Goal: Task Accomplishment & Management: Complete application form

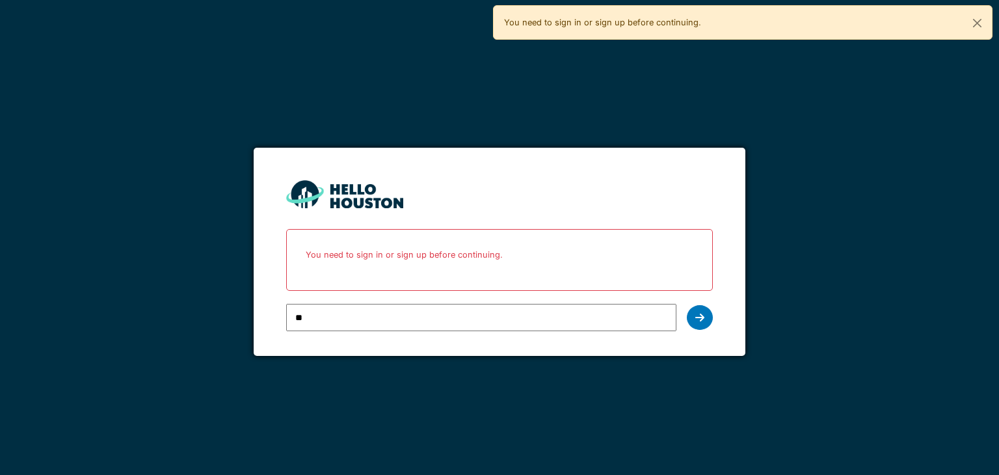
type input "**********"
click at [703, 319] on icon at bounding box center [700, 317] width 9 height 10
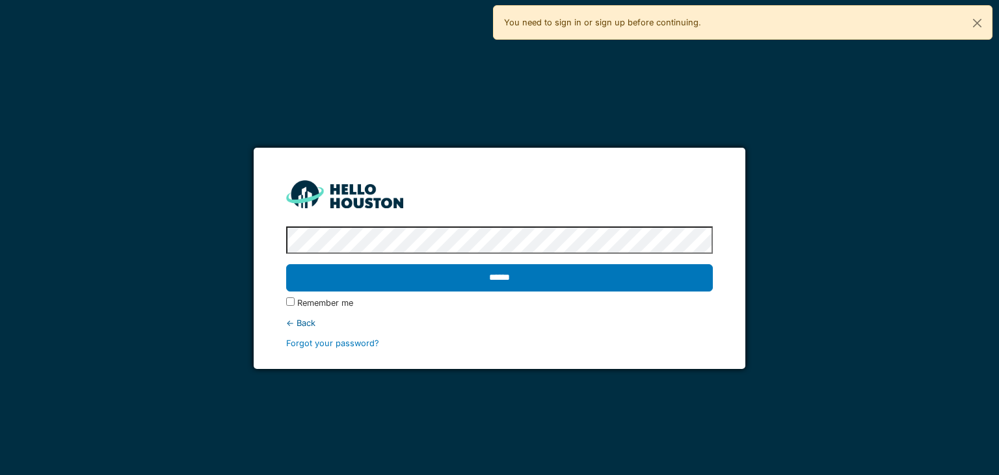
click at [286, 264] on input "******" at bounding box center [499, 277] width 426 height 27
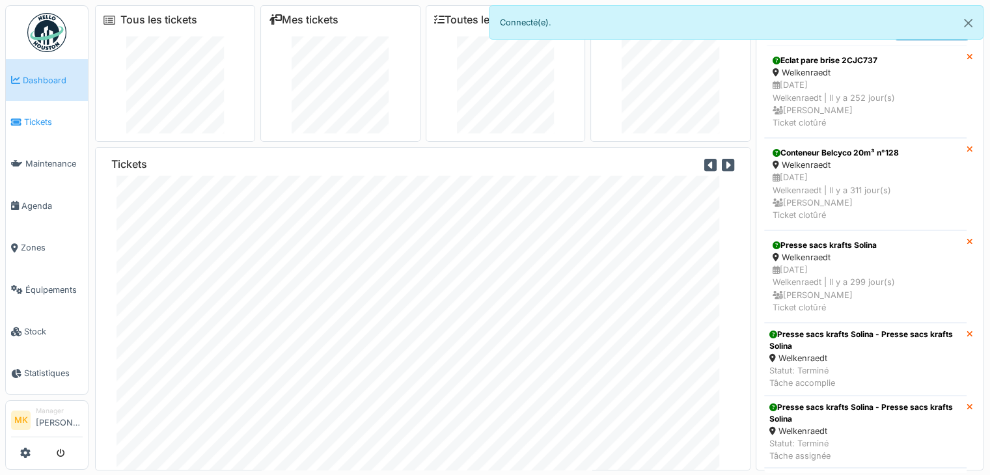
click at [40, 127] on link "Tickets" at bounding box center [47, 122] width 82 height 42
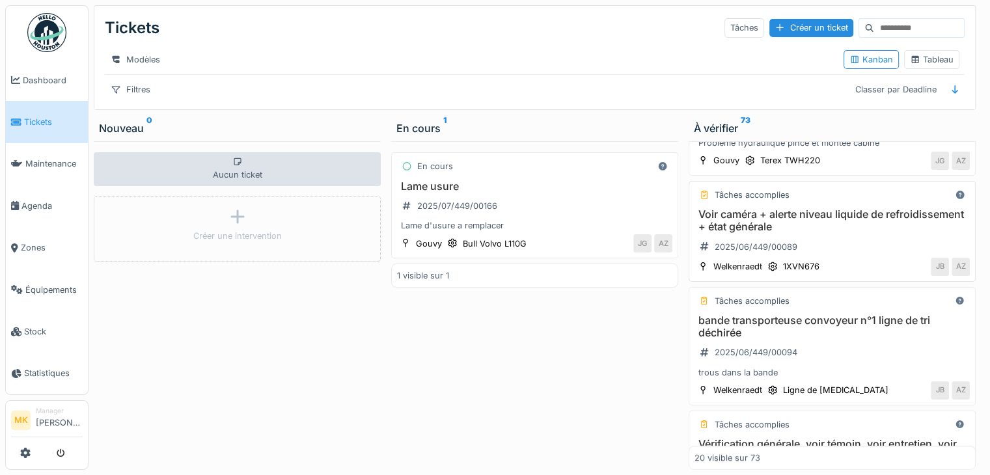
scroll to position [651, 0]
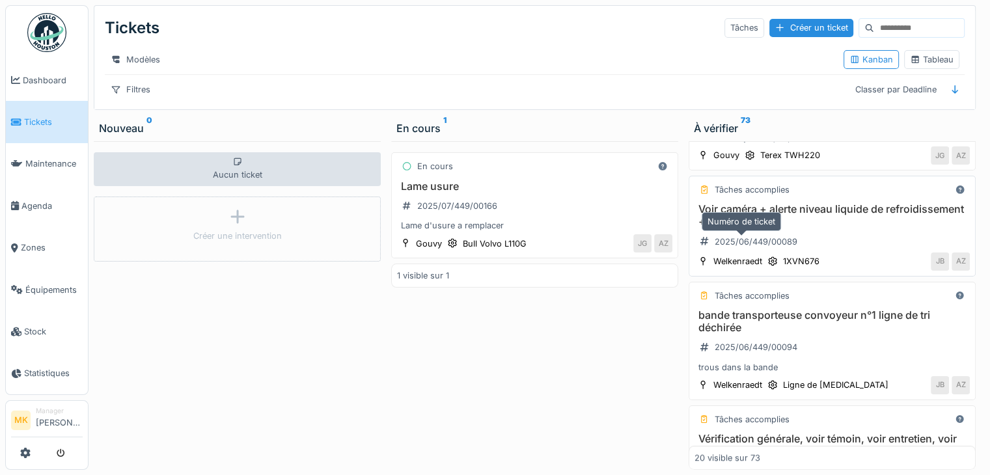
click at [771, 228] on h3 "Voir caméra + alerte niveau liquide de refroidissement + état générale" at bounding box center [831, 215] width 275 height 25
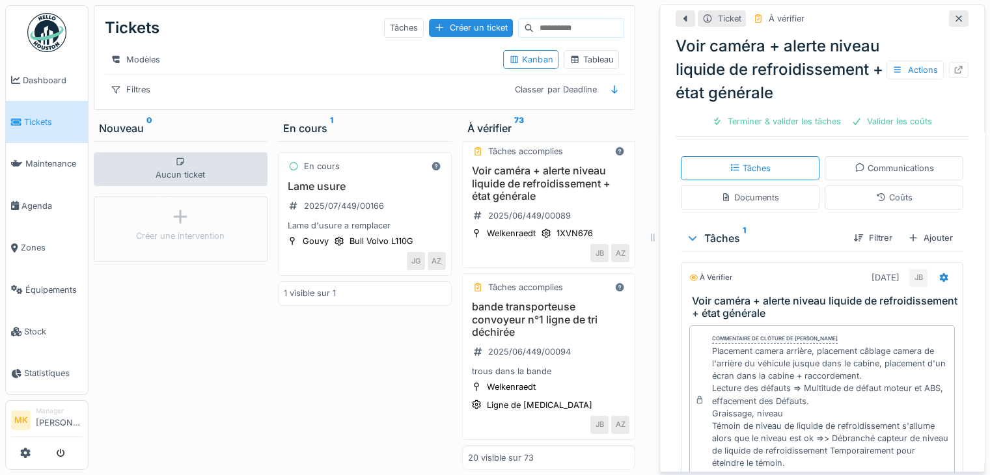
scroll to position [329, 0]
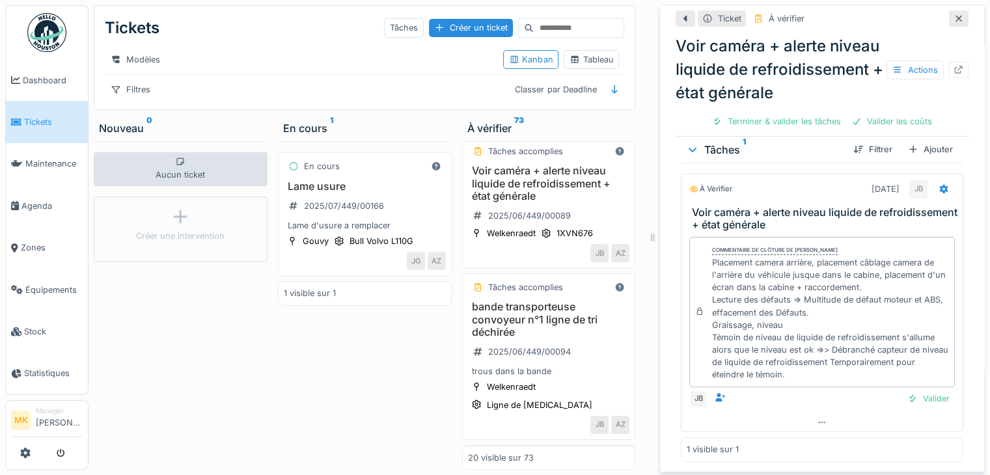
click at [953, 21] on icon at bounding box center [958, 18] width 10 height 8
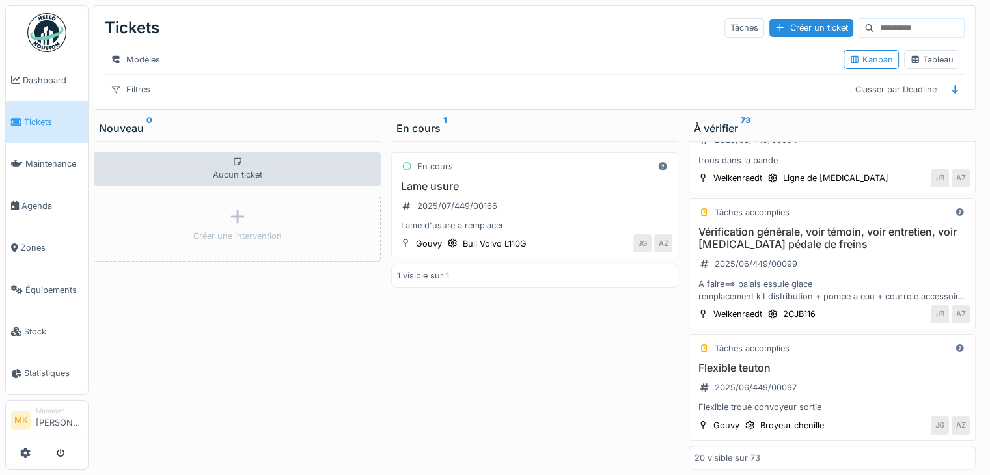
scroll to position [651, 0]
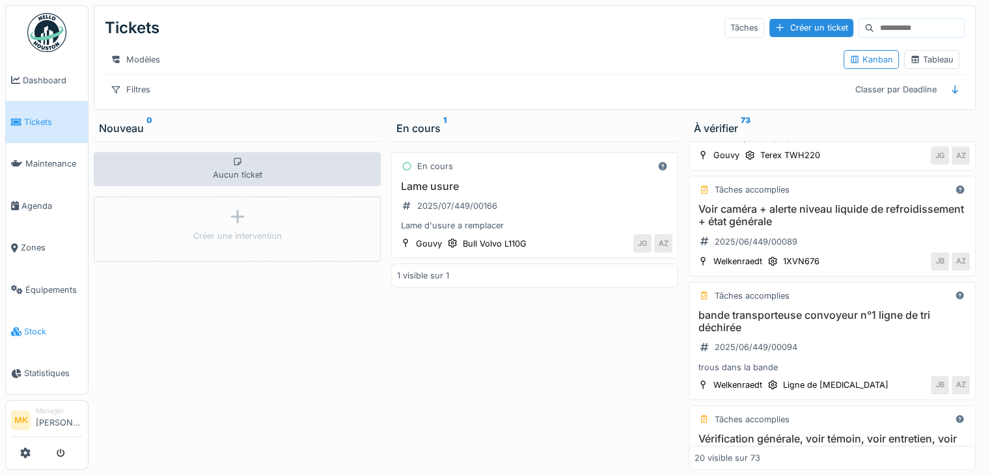
click at [40, 327] on span "Stock" at bounding box center [53, 331] width 59 height 12
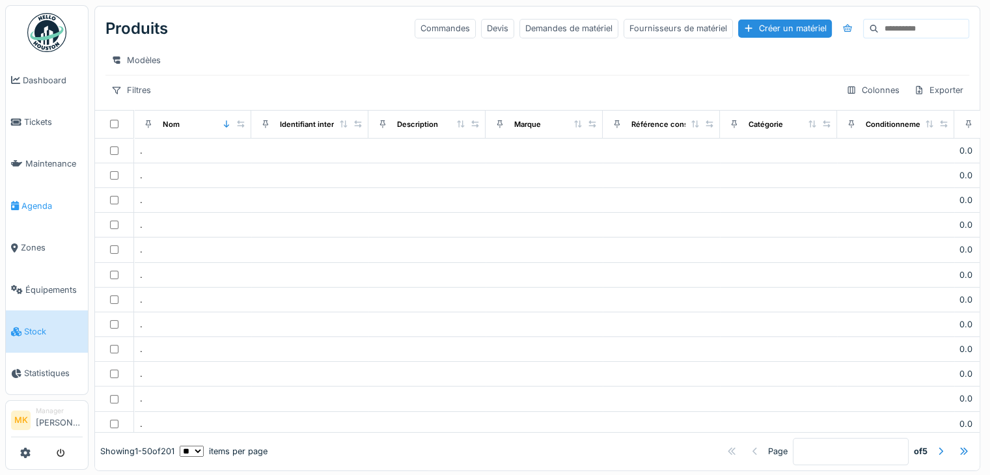
click at [38, 205] on span "Agenda" at bounding box center [51, 206] width 61 height 12
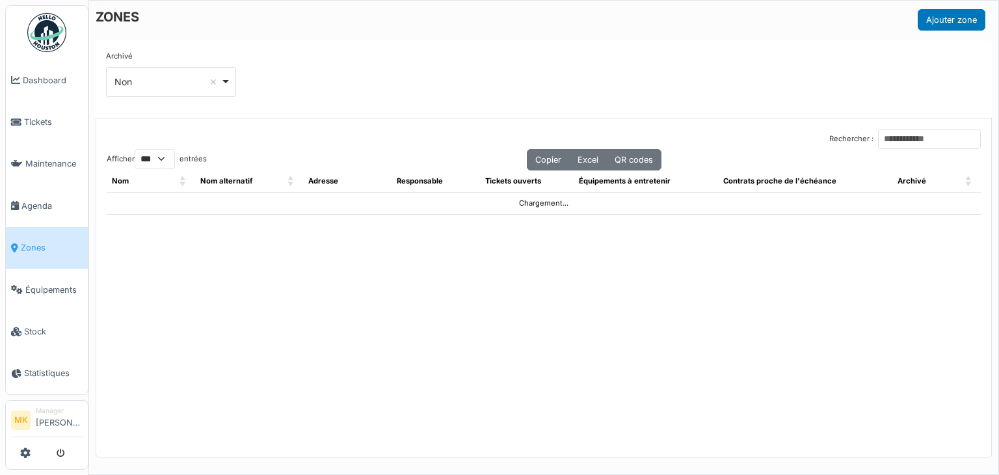
select select "***"
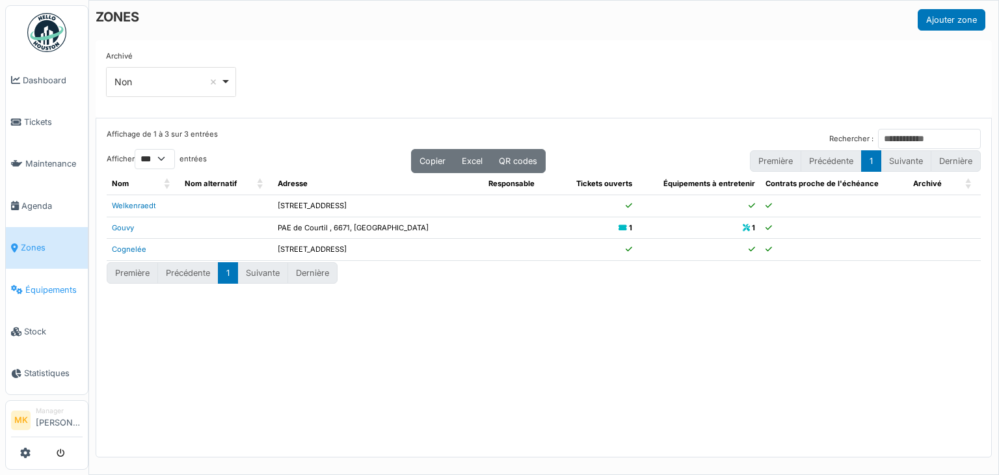
click at [55, 286] on span "Équipements" at bounding box center [53, 290] width 57 height 12
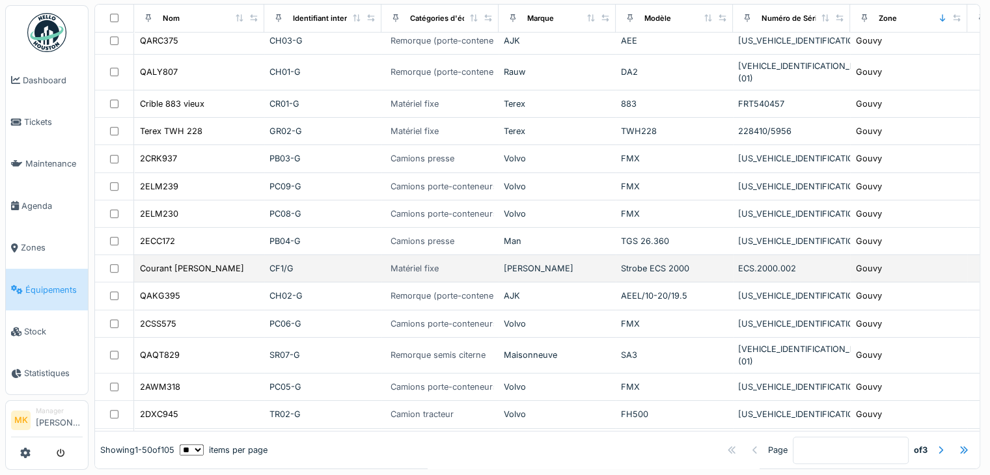
scroll to position [209, 0]
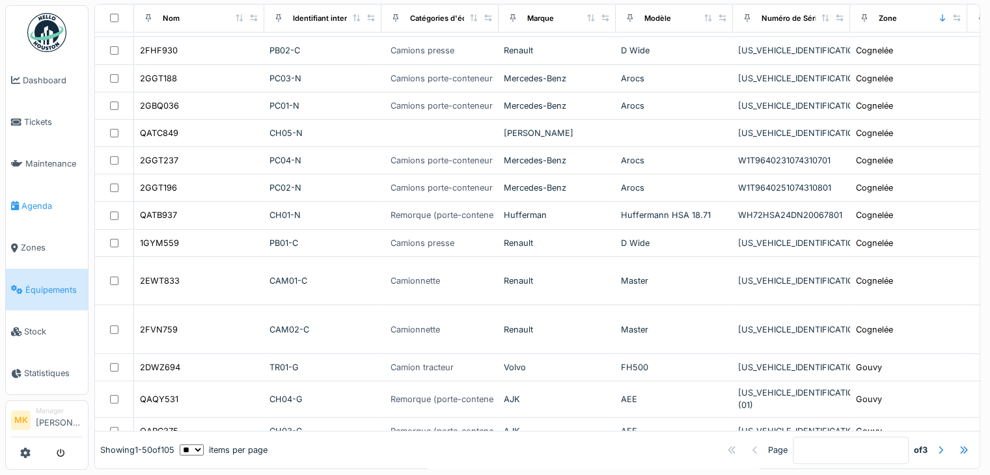
click at [43, 209] on link "Agenda" at bounding box center [47, 206] width 82 height 42
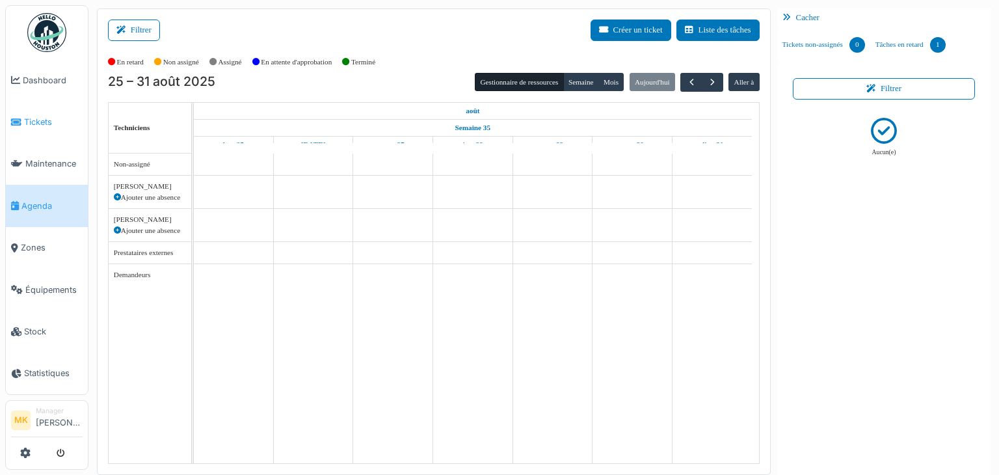
click at [55, 123] on span "Tickets" at bounding box center [53, 122] width 59 height 12
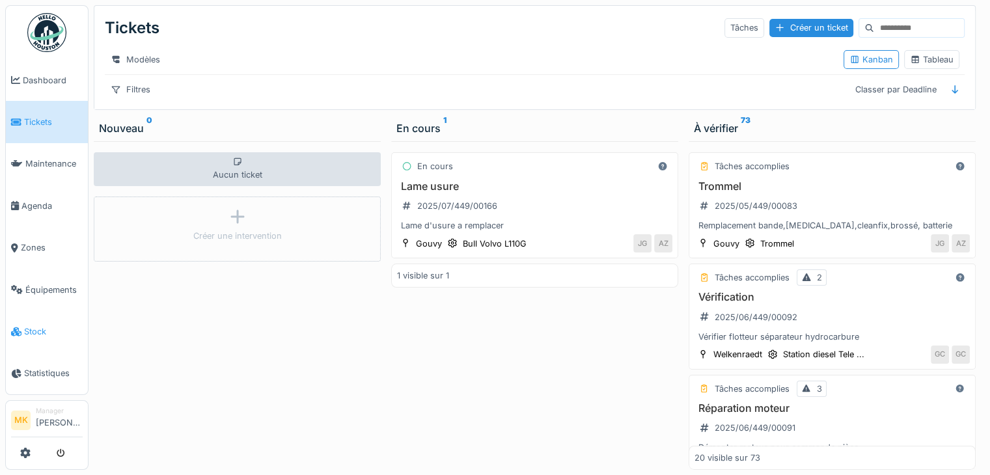
click at [49, 325] on span "Stock" at bounding box center [53, 331] width 59 height 12
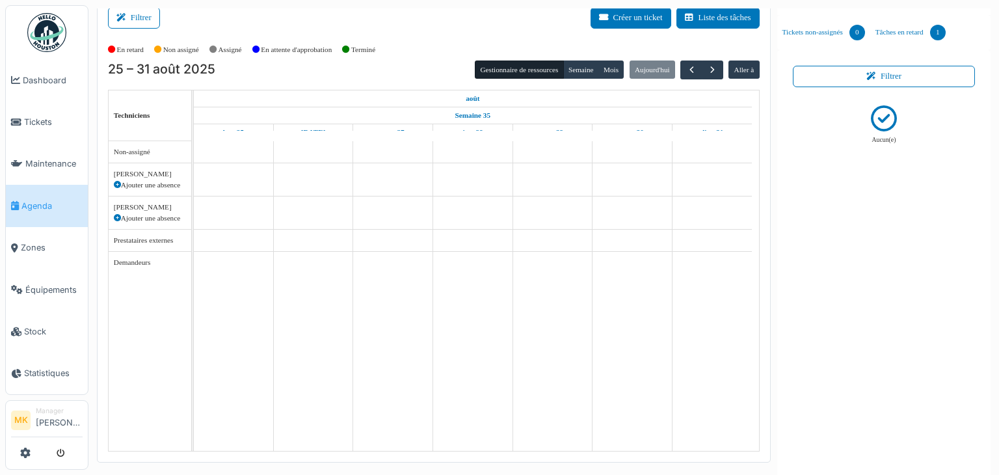
scroll to position [14, 0]
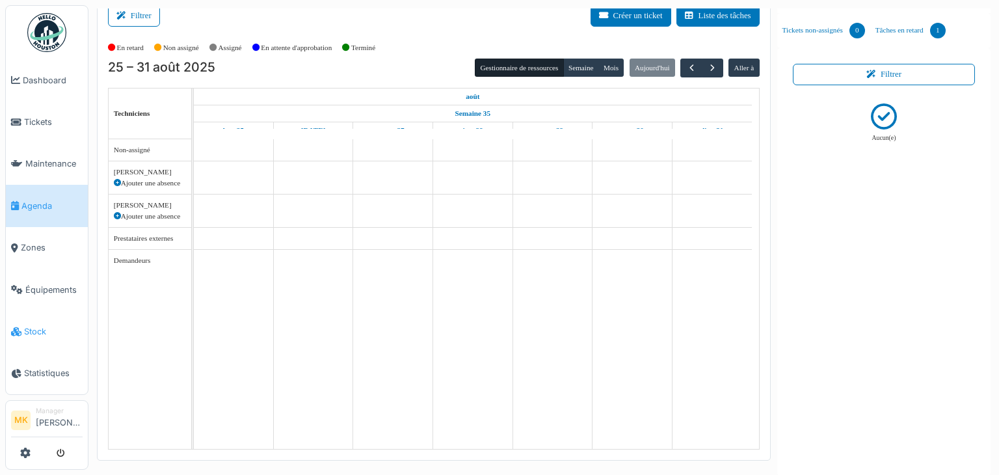
click at [39, 313] on link "Stock" at bounding box center [47, 331] width 82 height 42
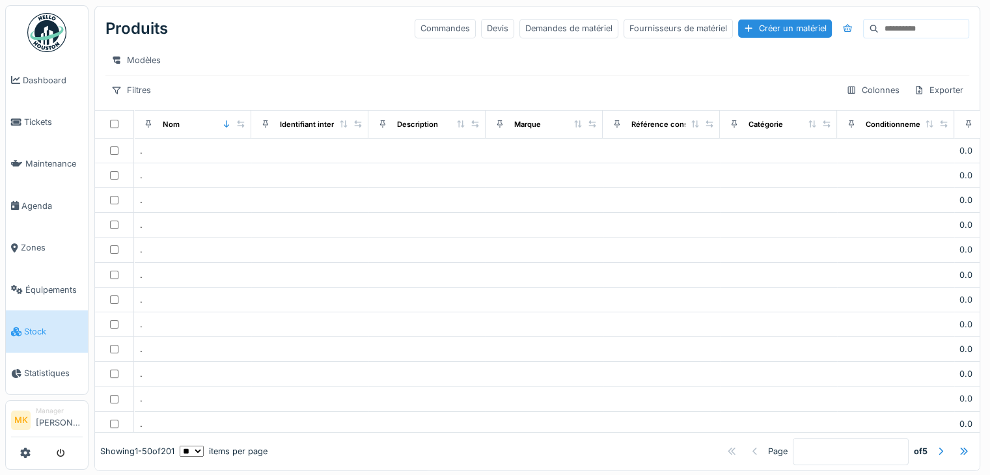
click at [293, 65] on div "Modèles" at bounding box center [536, 60] width 863 height 19
click at [120, 61] on icon at bounding box center [116, 60] width 10 height 8
click at [332, 38] on div "Produits Commandes Devis Demandes de matériel Fournisseurs de matériel Créer un…" at bounding box center [536, 29] width 863 height 34
click at [740, 29] on div "Créer un matériel" at bounding box center [785, 29] width 94 height 18
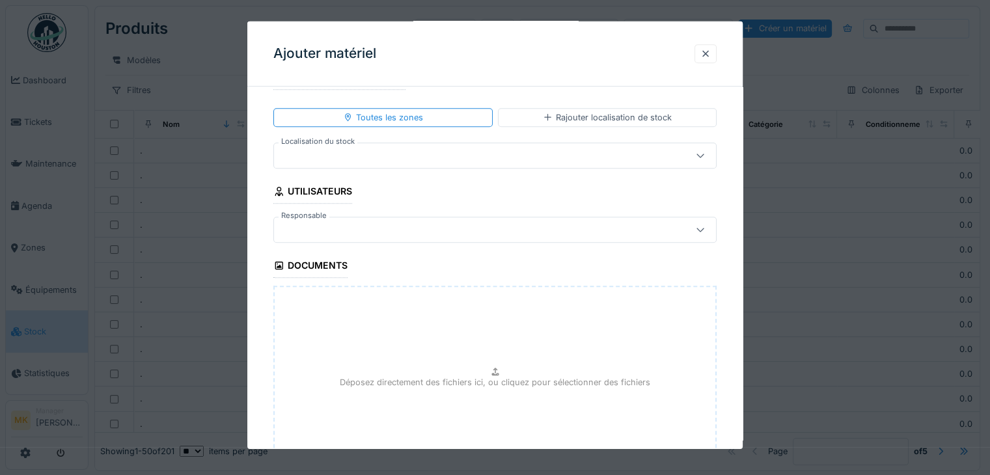
scroll to position [850, 0]
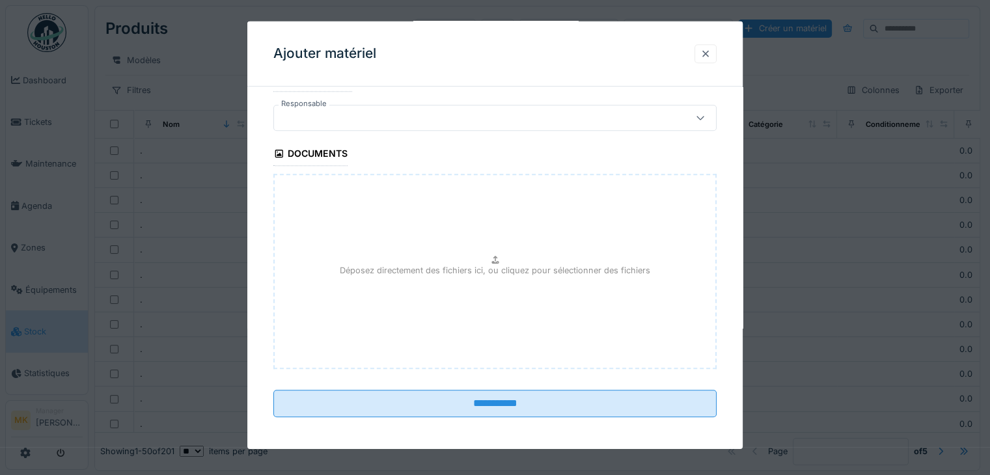
click at [716, 51] on div at bounding box center [705, 53] width 22 height 19
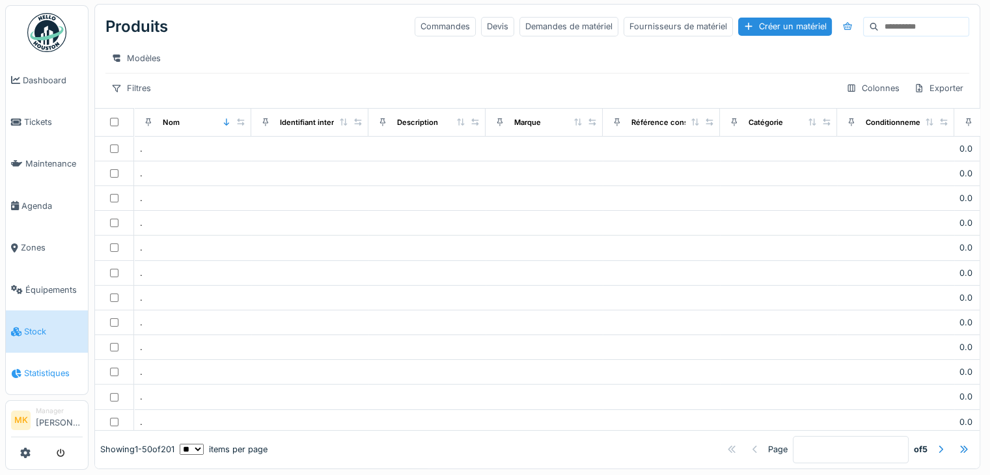
scroll to position [12, 0]
click at [34, 367] on span "Statistiques" at bounding box center [53, 373] width 59 height 12
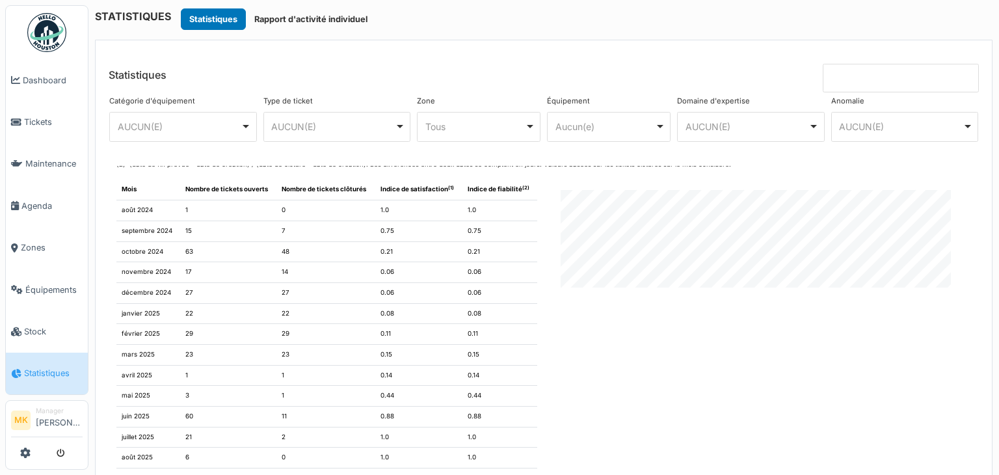
scroll to position [1225, 0]
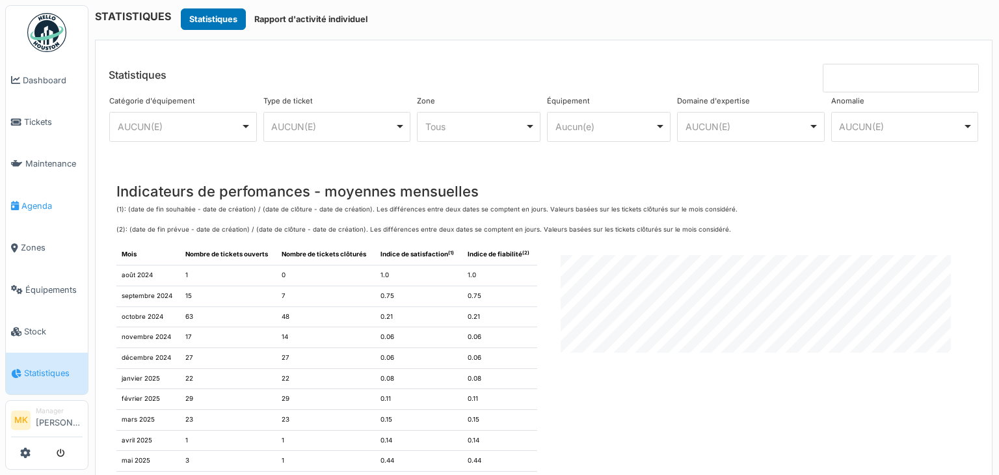
click at [51, 211] on link "Agenda" at bounding box center [47, 206] width 82 height 42
click at [42, 201] on span "Agenda" at bounding box center [51, 206] width 61 height 12
click at [49, 193] on link "Agenda" at bounding box center [47, 206] width 82 height 42
click at [50, 206] on span "Agenda" at bounding box center [51, 206] width 61 height 12
click at [47, 193] on link "Agenda" at bounding box center [47, 206] width 82 height 42
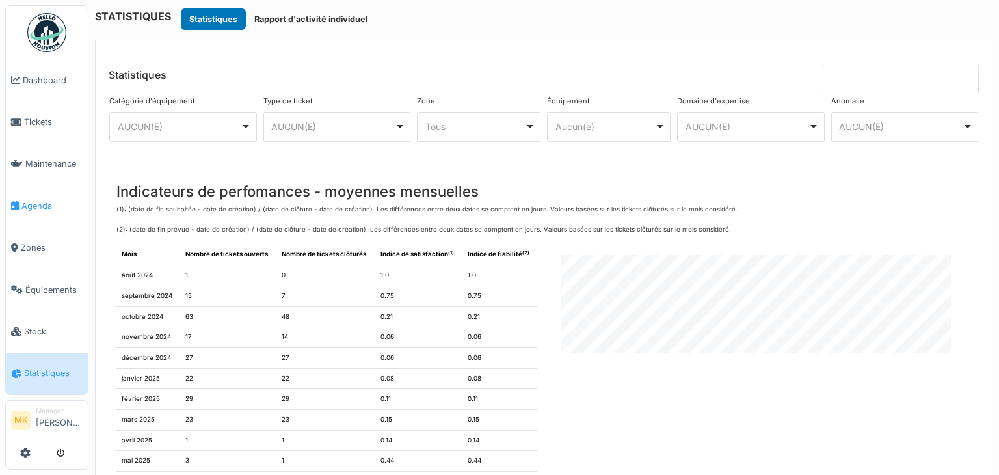
click at [45, 200] on span "Agenda" at bounding box center [51, 206] width 61 height 12
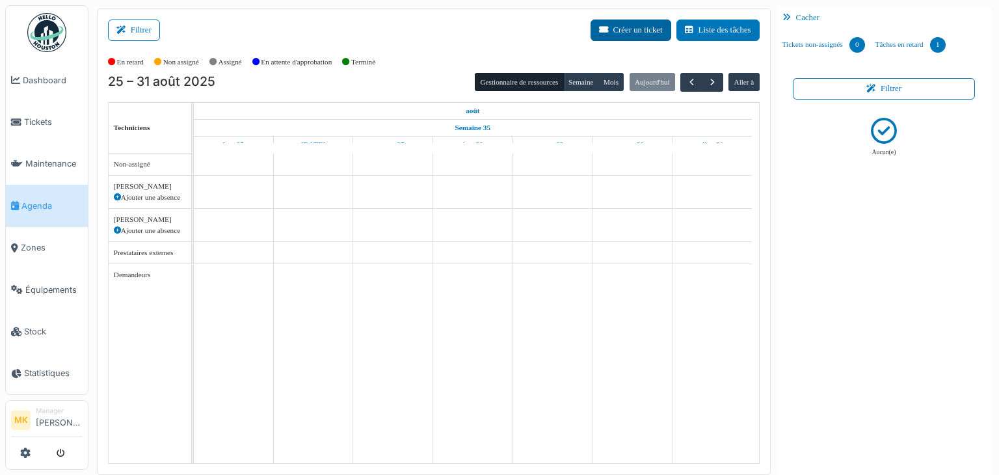
click at [613, 29] on button "Créer un ticket" at bounding box center [631, 30] width 81 height 21
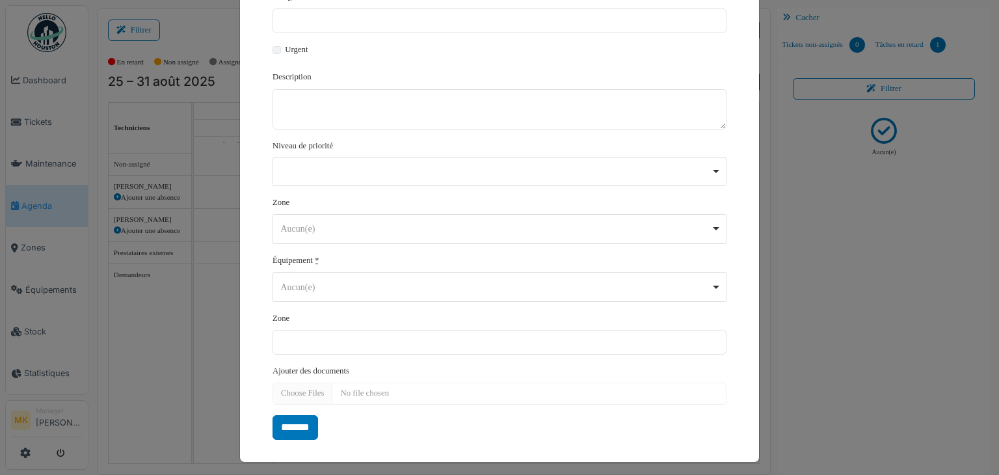
scroll to position [157, 0]
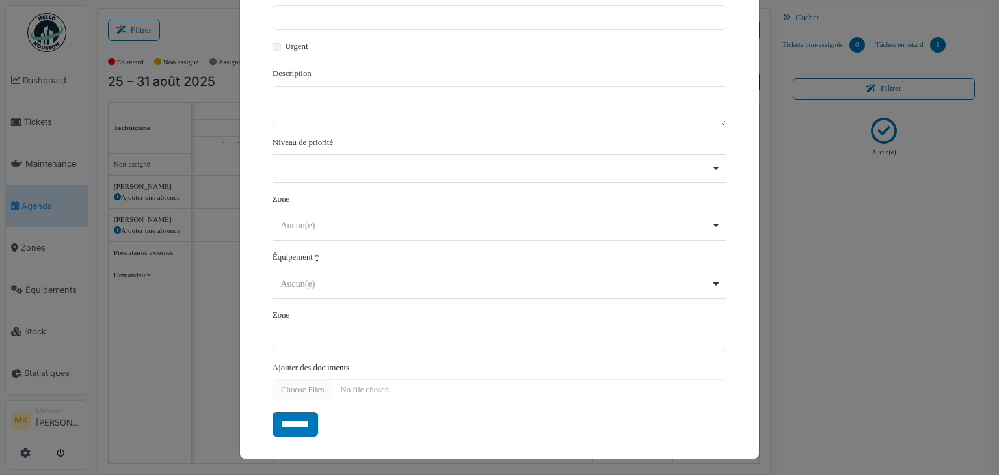
click at [711, 288] on div "Aucun(e) Remove item" at bounding box center [499, 284] width 443 height 19
click at [813, 276] on div "**********" at bounding box center [499, 237] width 999 height 475
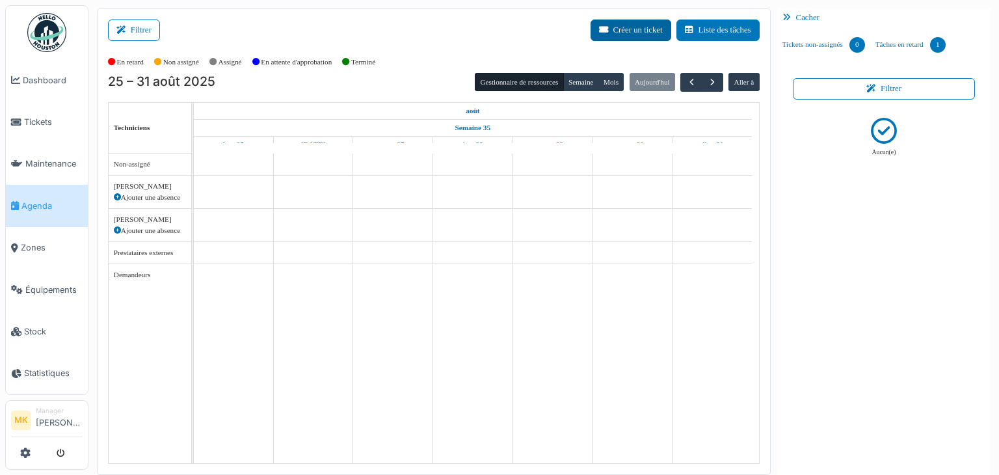
click at [616, 34] on button "Créer un ticket" at bounding box center [631, 30] width 81 height 21
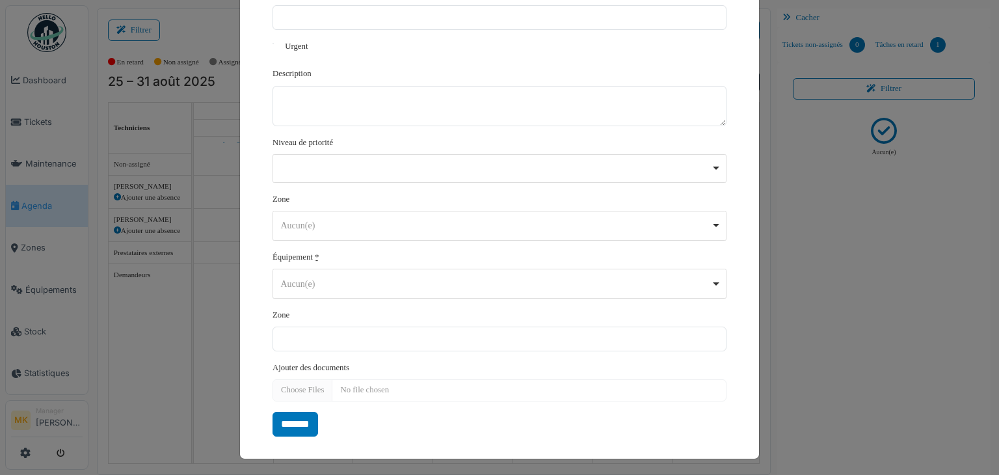
scroll to position [0, 0]
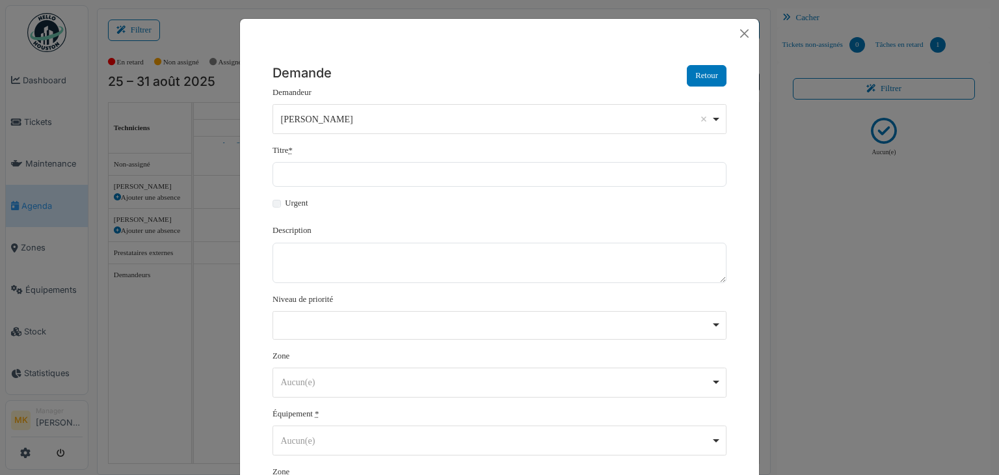
click at [712, 326] on div "Remove item" at bounding box center [500, 325] width 454 height 29
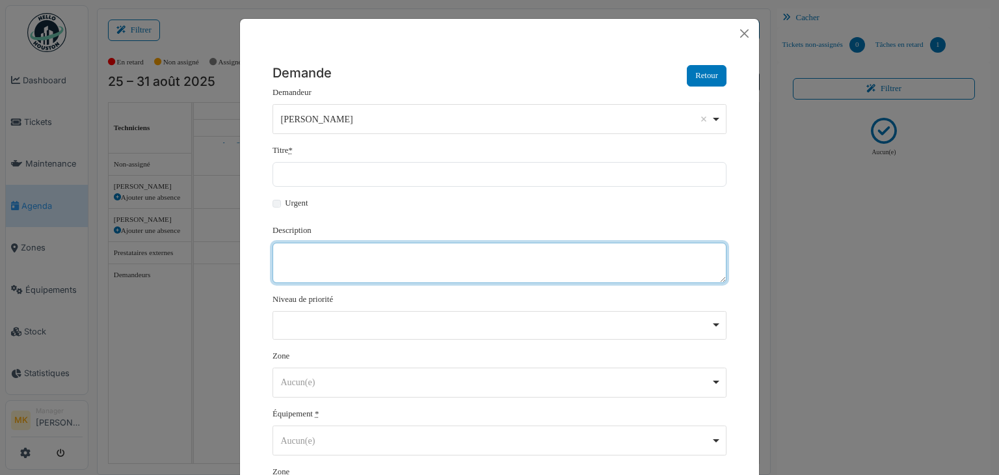
click at [692, 257] on textarea "Description" at bounding box center [500, 263] width 454 height 40
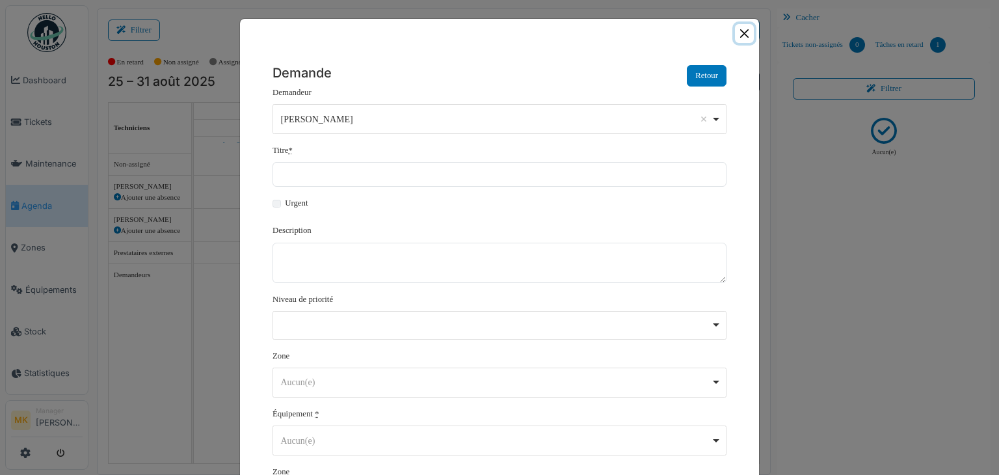
click at [745, 35] on button "Close" at bounding box center [744, 33] width 19 height 19
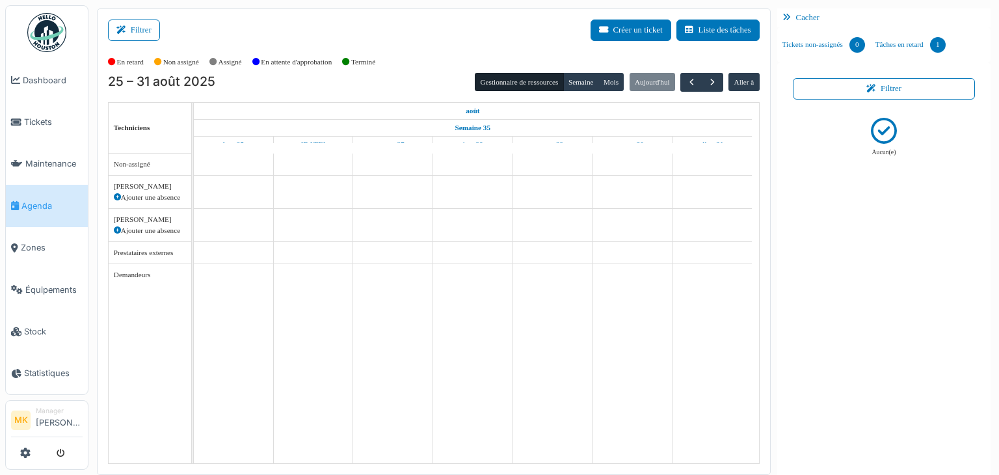
click at [33, 458] on div at bounding box center [47, 452] width 72 height 21
click at [31, 454] on div at bounding box center [47, 452] width 72 height 21
click at [24, 454] on icon at bounding box center [25, 453] width 10 height 10
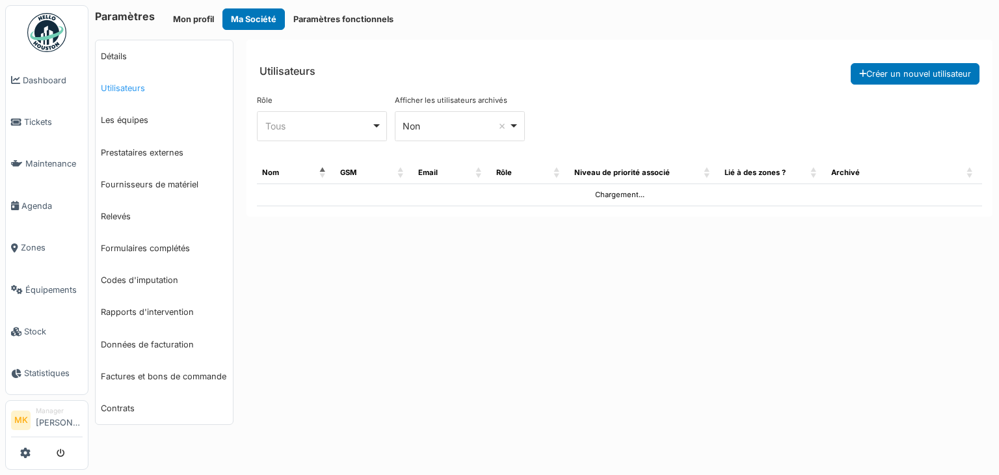
select select "***"
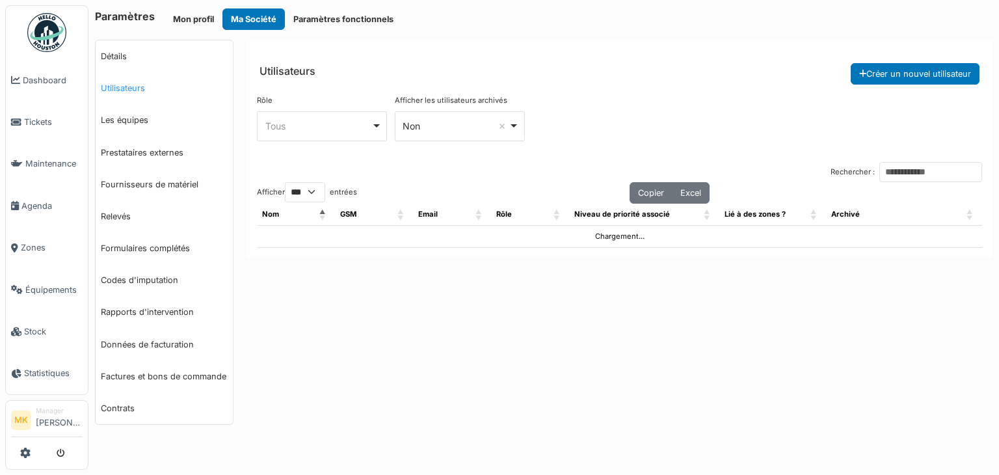
click at [144, 88] on link "Utilisateurs" at bounding box center [164, 88] width 137 height 32
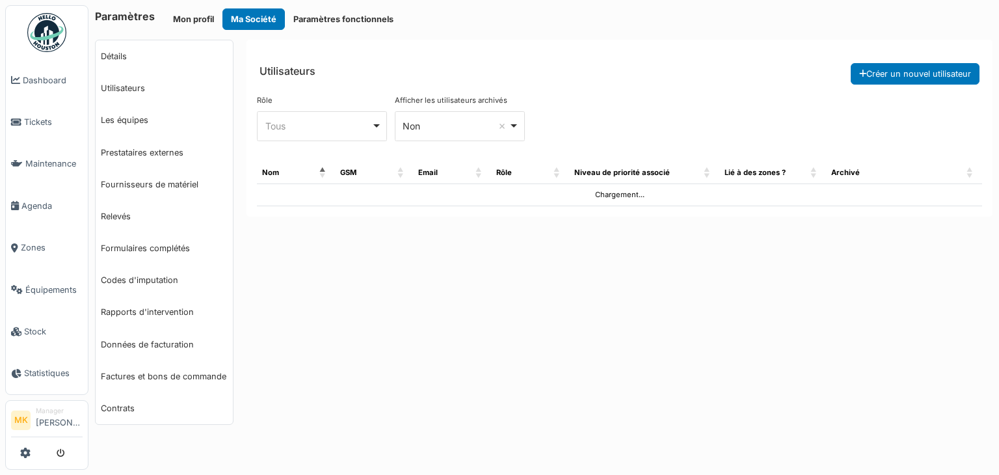
select select "***"
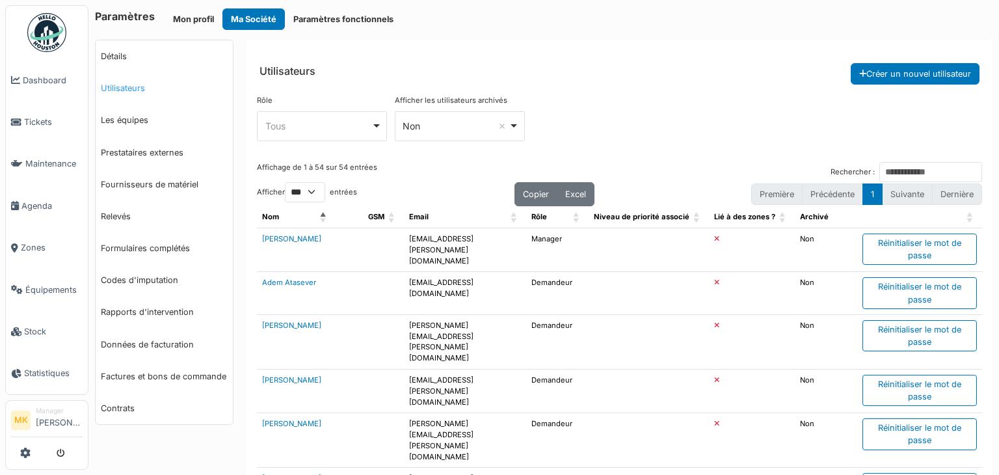
click at [148, 80] on link "Utilisateurs" at bounding box center [164, 88] width 137 height 32
select select "***"
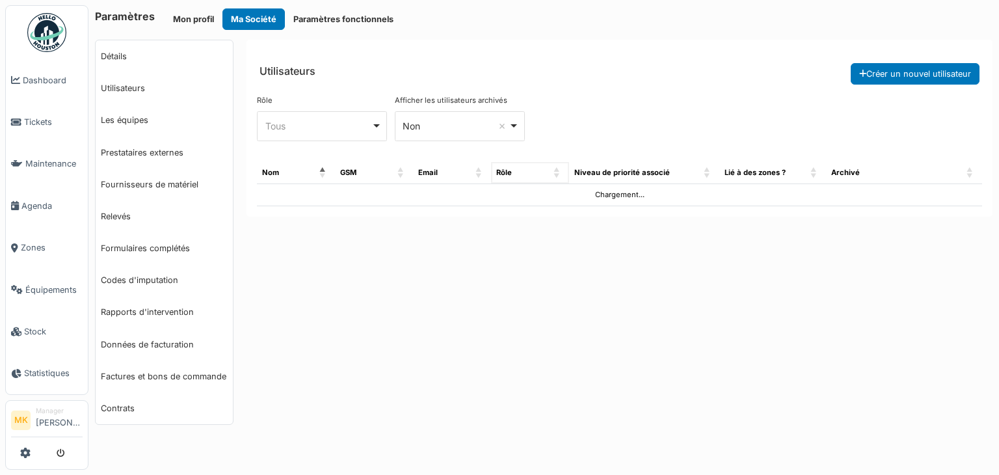
select select "***"
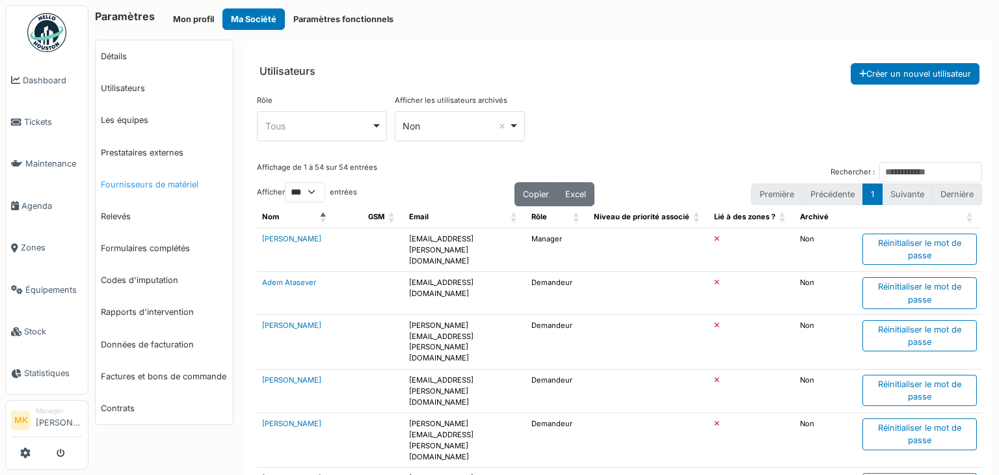
click at [151, 181] on link "Fournisseurs de matériel" at bounding box center [164, 185] width 137 height 32
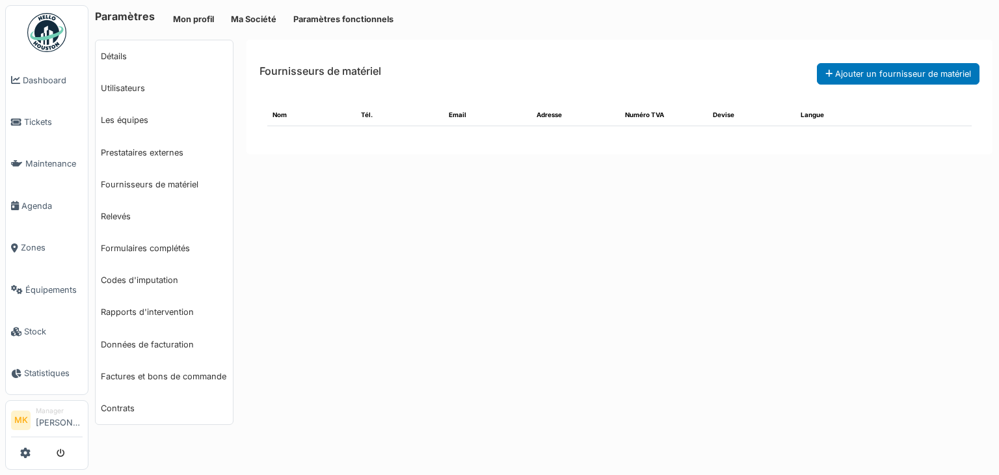
select select "***"
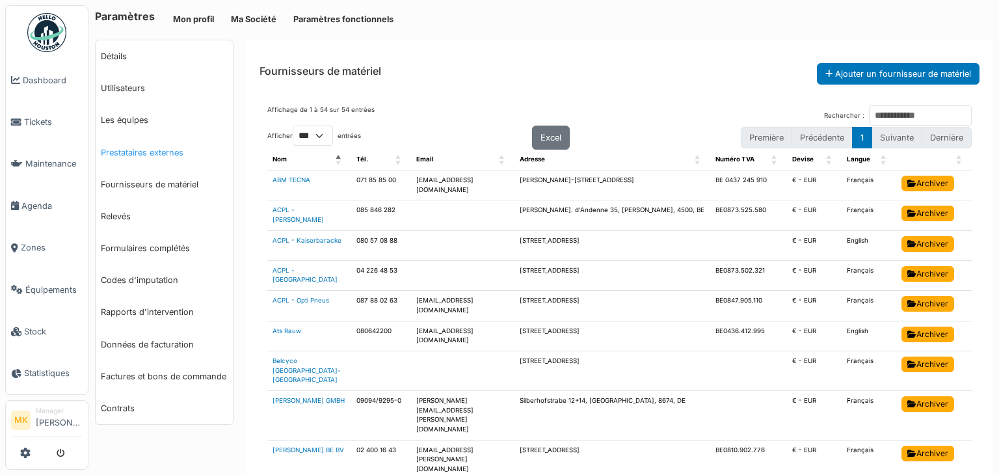
click at [132, 149] on link "Prestataires externes" at bounding box center [164, 153] width 137 height 32
select select "***"
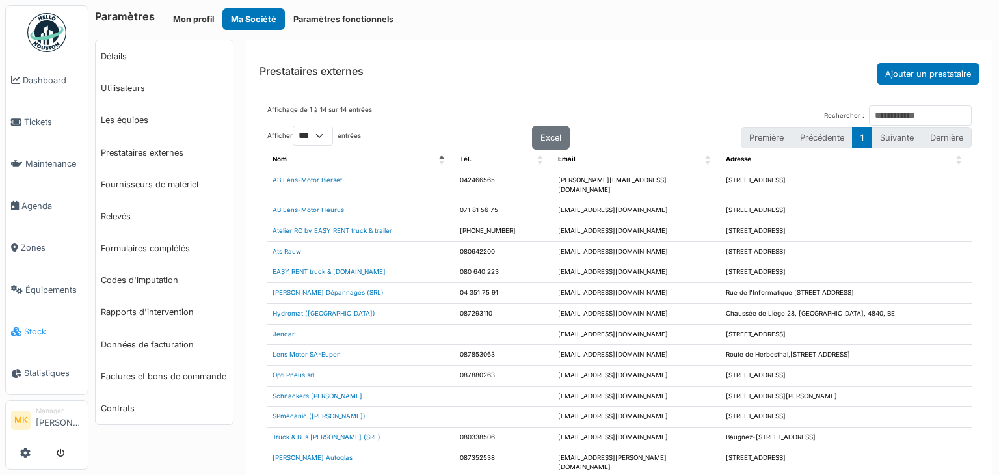
click at [33, 326] on span "Stock" at bounding box center [53, 331] width 59 height 12
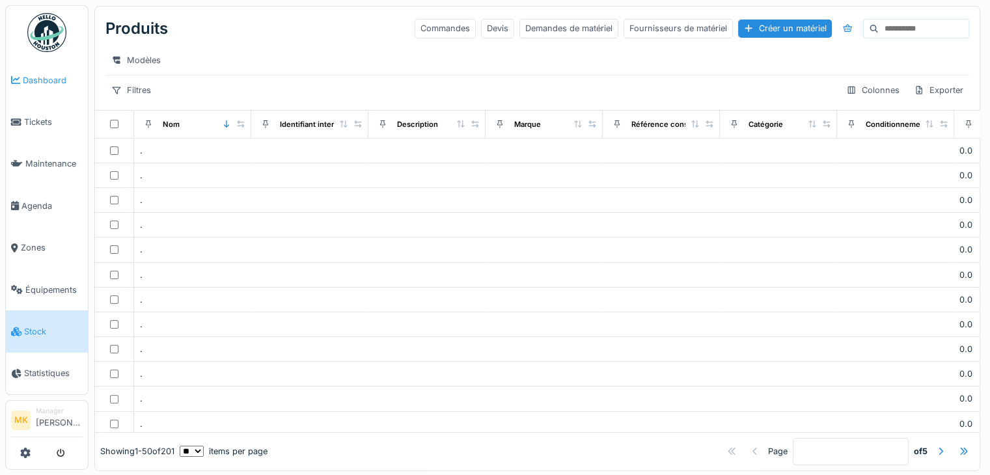
click at [35, 79] on span "Dashboard" at bounding box center [53, 80] width 60 height 12
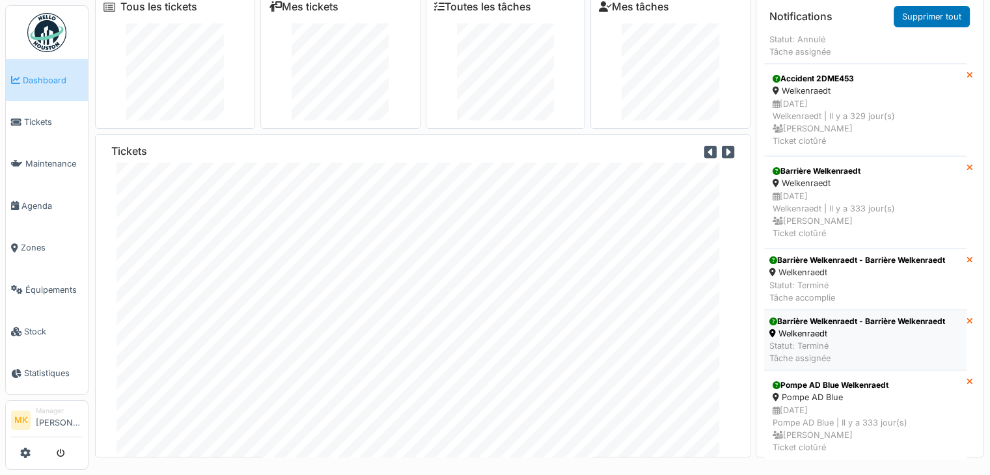
scroll to position [804, 0]
